Goal: Transaction & Acquisition: Subscribe to service/newsletter

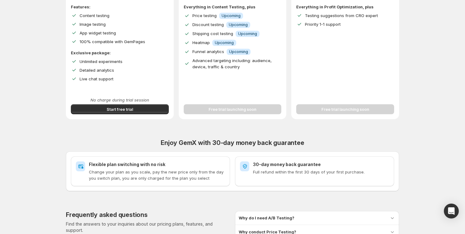
scroll to position [235, 0]
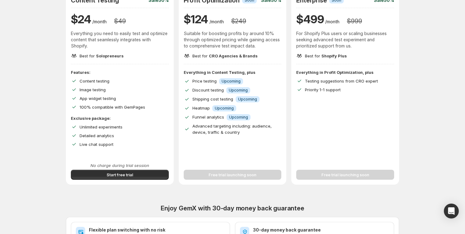
scroll to position [66, 0]
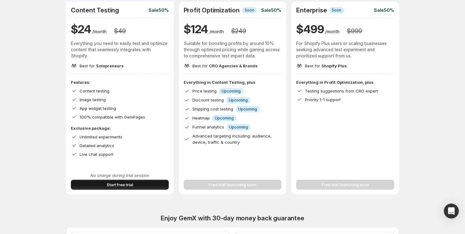
click at [120, 183] on span "Start free trial" at bounding box center [120, 185] width 26 height 6
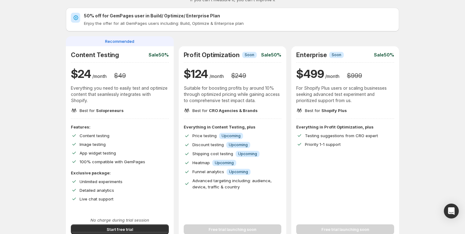
scroll to position [0, 0]
